Goal: Information Seeking & Learning: Find specific page/section

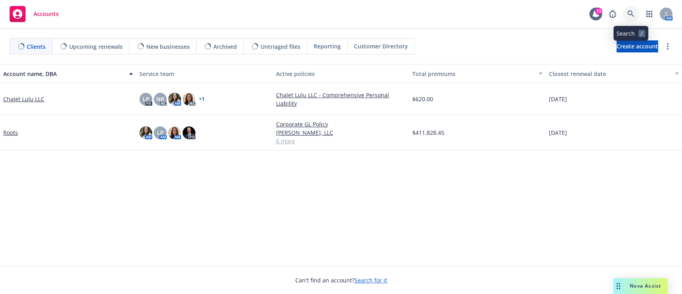
click at [632, 11] on body "Accounts 73 AM Clients Upcoming renewals New businesses Archived Untriaged file…" at bounding box center [341, 147] width 682 height 294
click at [633, 13] on icon at bounding box center [630, 13] width 7 height 7
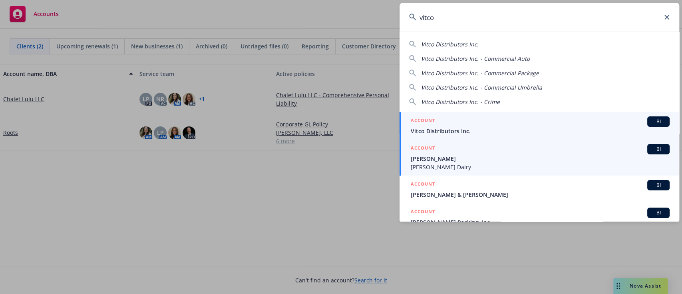
type input "vitco"
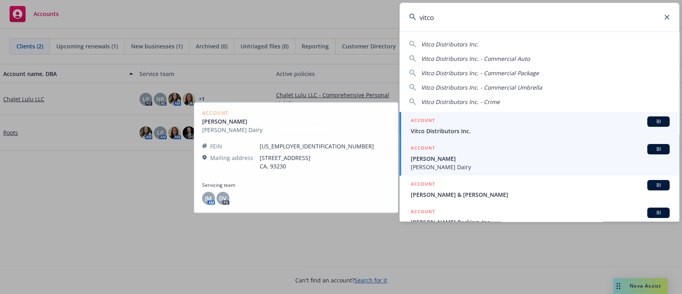
click at [517, 129] on span "Vitco Distributors Inc." at bounding box center [540, 131] width 259 height 8
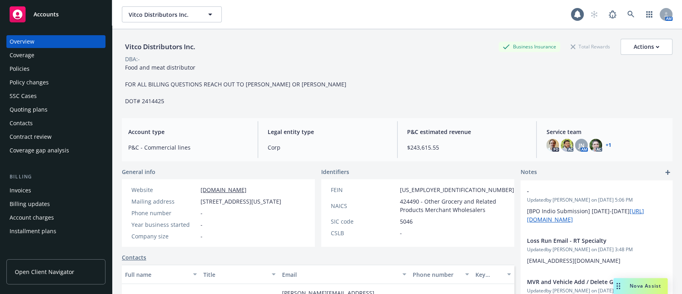
click at [30, 69] on div "Policies" at bounding box center [56, 68] width 93 height 13
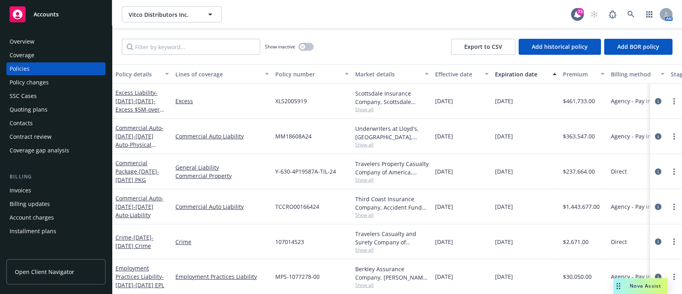
click at [655, 206] on icon "circleInformation" at bounding box center [658, 206] width 6 height 6
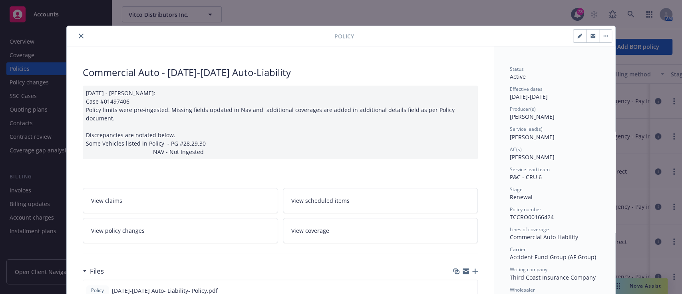
click at [76, 40] on button "close" at bounding box center [81, 36] width 10 height 10
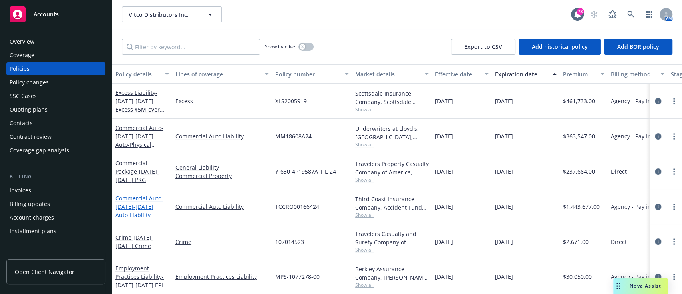
click at [131, 197] on link "Commercial Auto - [DATE]-[DATE] Auto-Liability" at bounding box center [139, 206] width 48 height 24
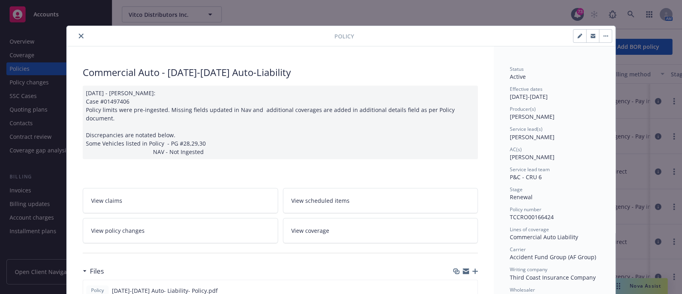
scroll to position [24, 0]
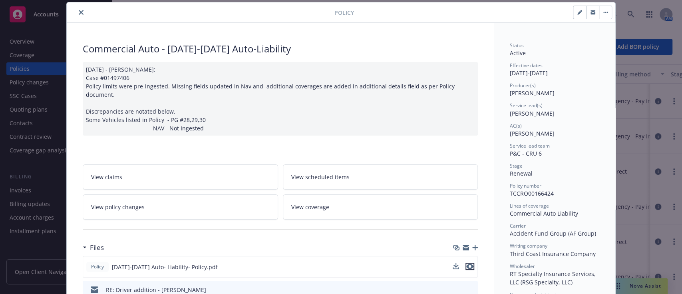
click at [468, 263] on icon "preview file" at bounding box center [469, 266] width 7 height 6
click at [79, 11] on icon "close" at bounding box center [81, 12] width 5 height 5
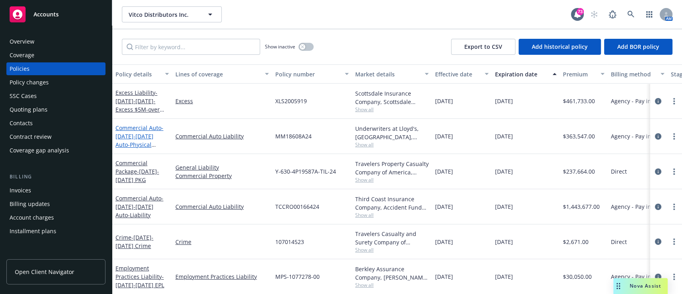
click at [155, 133] on span "- [DATE]-[DATE] Auto-Physical Damage Coverage ONLY. Monthly Reporting Policy - …" at bounding box center [139, 157] width 48 height 66
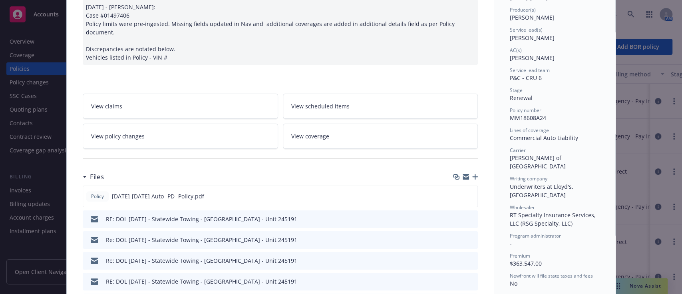
scroll to position [107, 0]
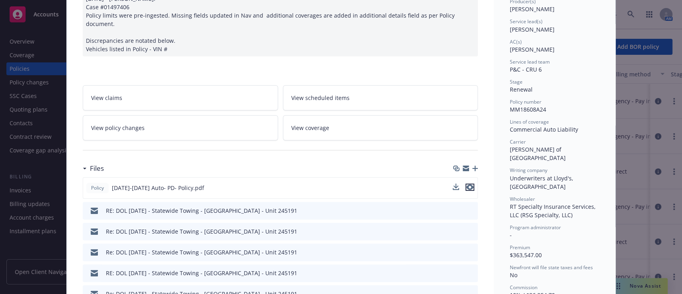
click at [466, 184] on icon "preview file" at bounding box center [469, 187] width 7 height 6
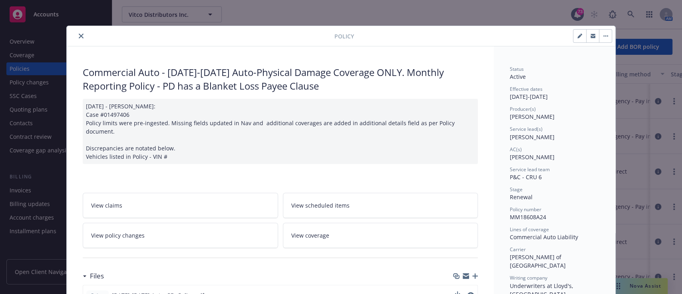
click at [79, 36] on icon "close" at bounding box center [81, 36] width 5 height 5
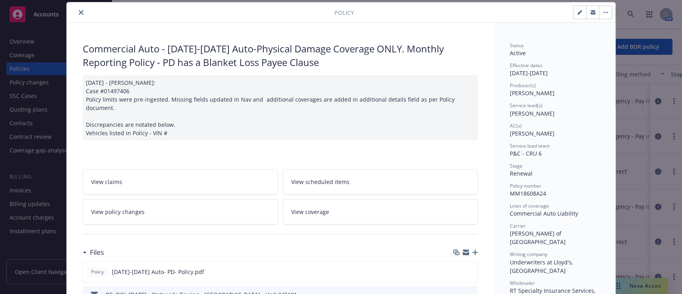
click at [635, 16] on div "Policy Commercial Auto - [DATE]-[DATE] Auto-Physical Damage Coverage ONLY. Mont…" at bounding box center [341, 147] width 682 height 294
click at [79, 14] on icon "close" at bounding box center [81, 12] width 5 height 5
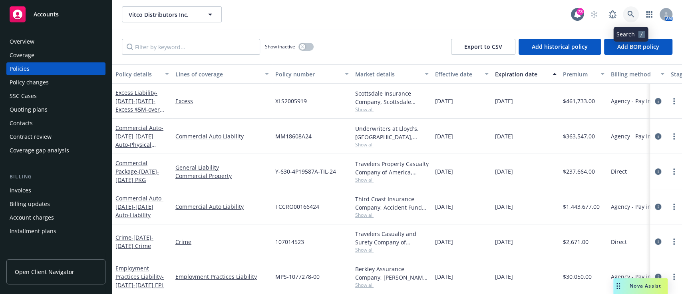
click at [631, 17] on icon at bounding box center [630, 14] width 7 height 7
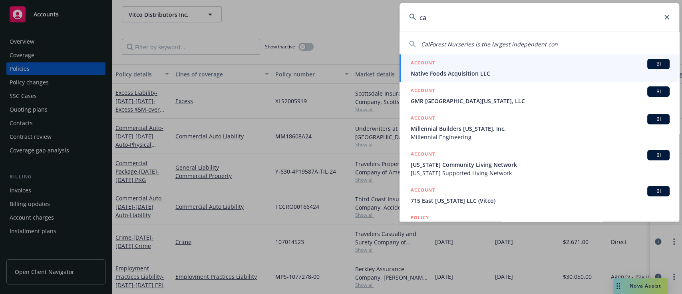
type input "c"
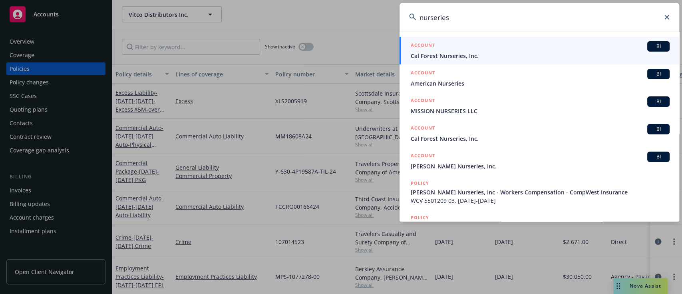
type input "nurseries"
click at [571, 58] on span "Cal Forest Nurseries, Inc." at bounding box center [540, 56] width 259 height 8
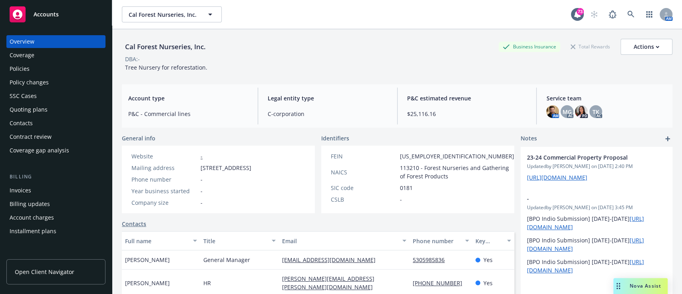
click at [38, 72] on div "Policies" at bounding box center [56, 68] width 93 height 13
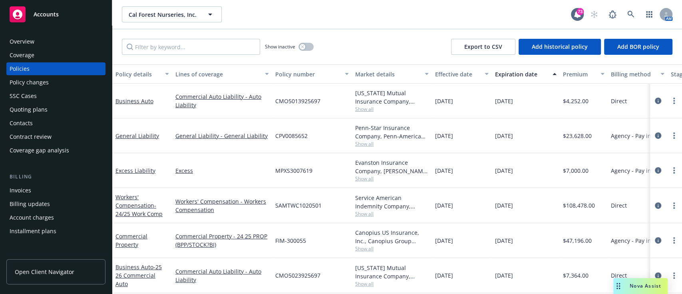
scroll to position [6, 0]
click at [364, 210] on span "Show all" at bounding box center [392, 213] width 74 height 7
click at [404, 223] on div "Canopius US Insurance, Inc., Canopius Group Limited, Amwins Show all" at bounding box center [392, 240] width 80 height 35
click at [361, 210] on span "Show all" at bounding box center [392, 213] width 74 height 7
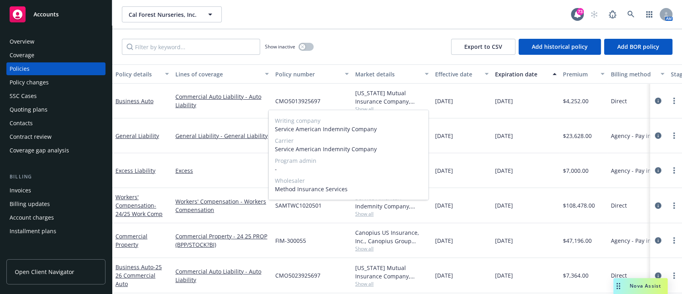
click at [388, 210] on span "Show all" at bounding box center [392, 213] width 74 height 7
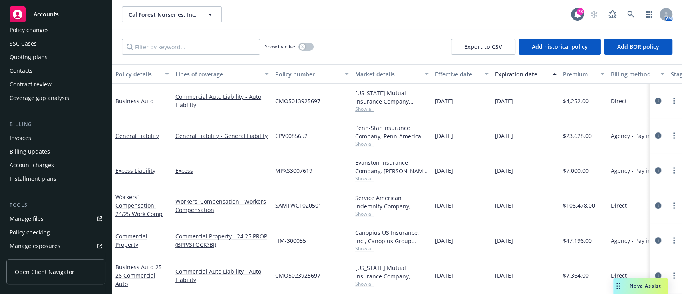
scroll to position [53, 0]
click at [55, 216] on link "Manage files" at bounding box center [55, 217] width 99 height 13
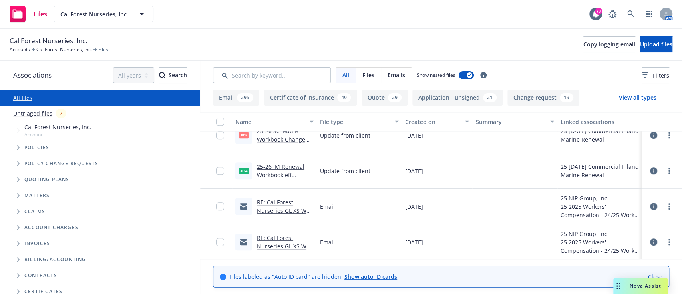
scroll to position [411, 0]
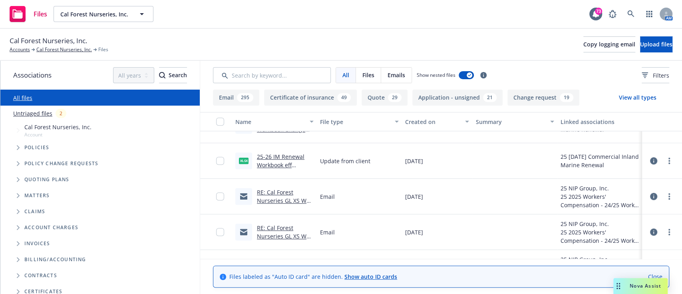
click at [678, 259] on div "Files labeled as "Auto ID card" are hidden. Show auto ID cards Close" at bounding box center [441, 276] width 482 height 35
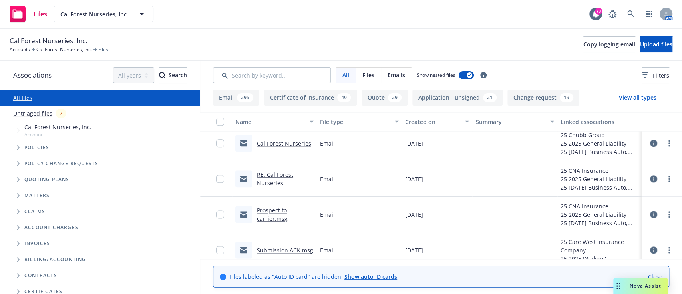
scroll to position [675, 0]
